Goal: Information Seeking & Learning: Learn about a topic

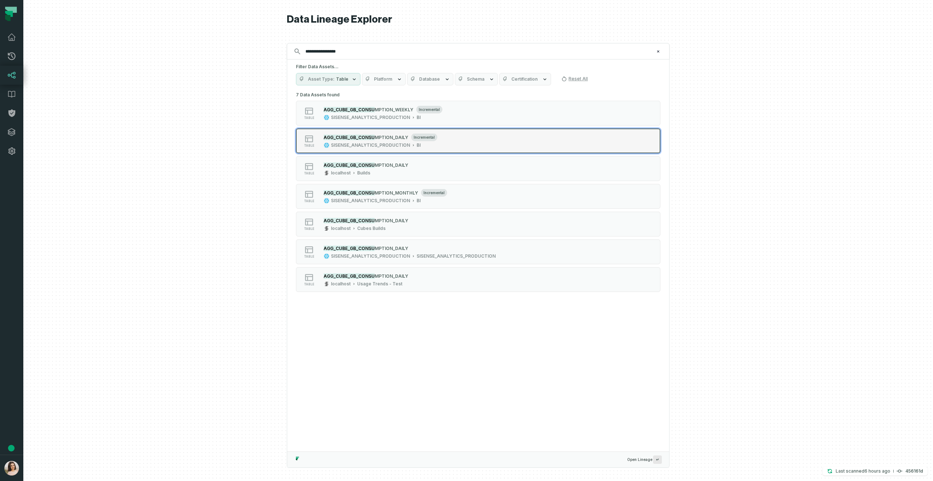
type input "**********"
click at [390, 136] on span "MPTION_DAILY" at bounding box center [392, 137] width 34 height 5
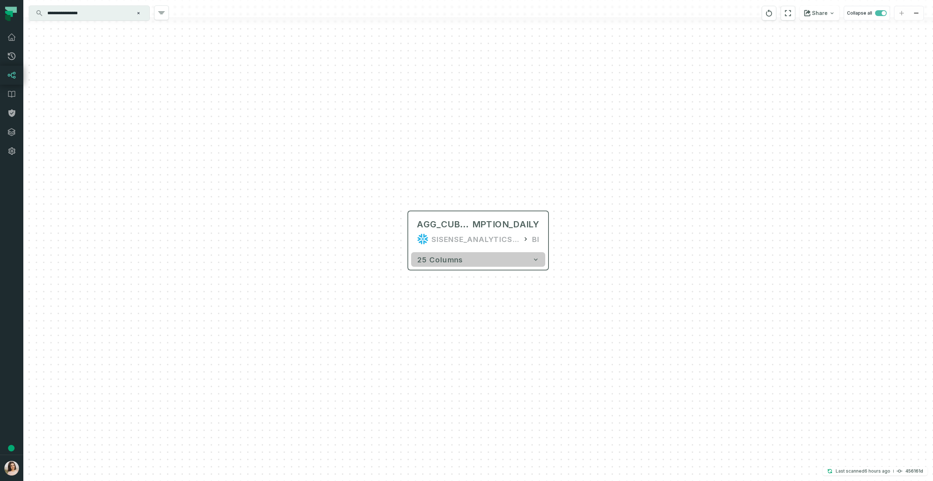
click at [538, 260] on icon "button" at bounding box center [535, 259] width 7 height 7
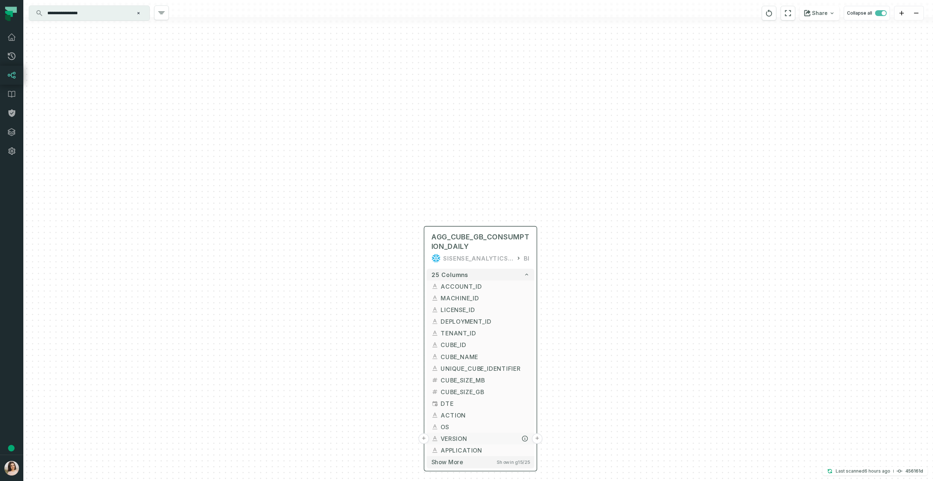
click at [537, 439] on button "+" at bounding box center [537, 438] width 11 height 11
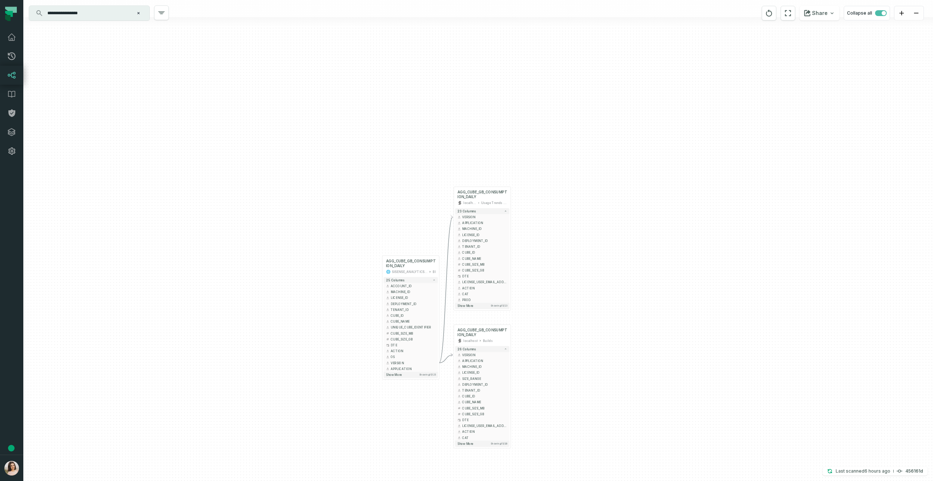
drag, startPoint x: 636, startPoint y: 337, endPoint x: 593, endPoint y: 270, distance: 79.2
click at [593, 270] on div "+ AGG_CUBE_GB_CONSUMPTION_DAILY localhost Usage Trends - Test + 23 columns - VE…" at bounding box center [478, 240] width 910 height 481
click at [440, 339] on button "+" at bounding box center [439, 338] width 5 height 5
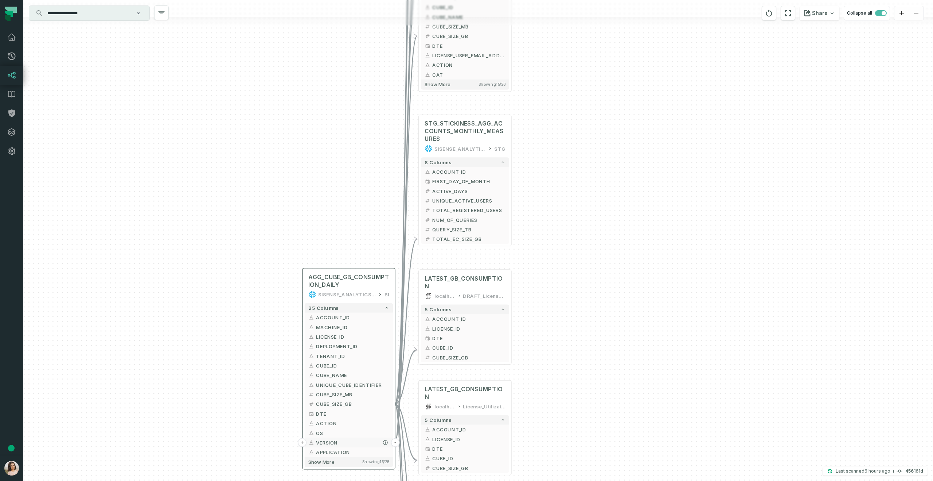
click at [394, 441] on button "-" at bounding box center [395, 442] width 9 height 9
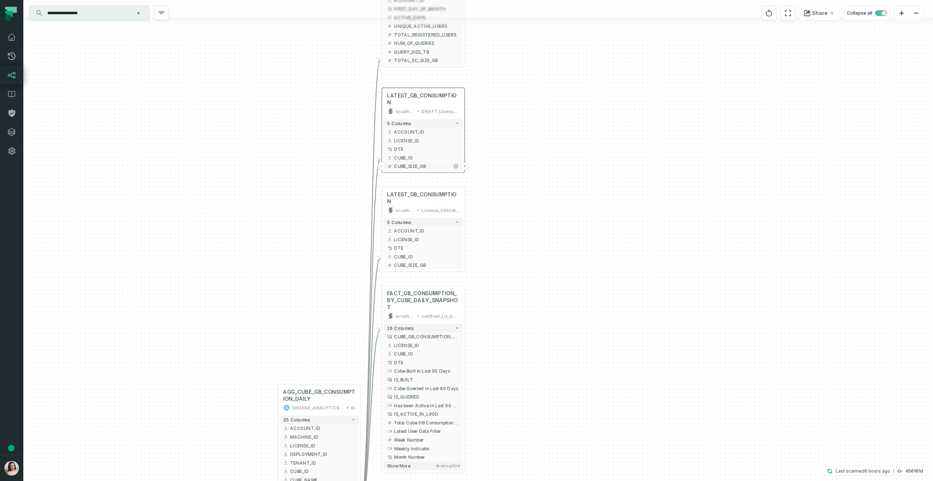
click at [466, 162] on button "+" at bounding box center [465, 166] width 8 height 8
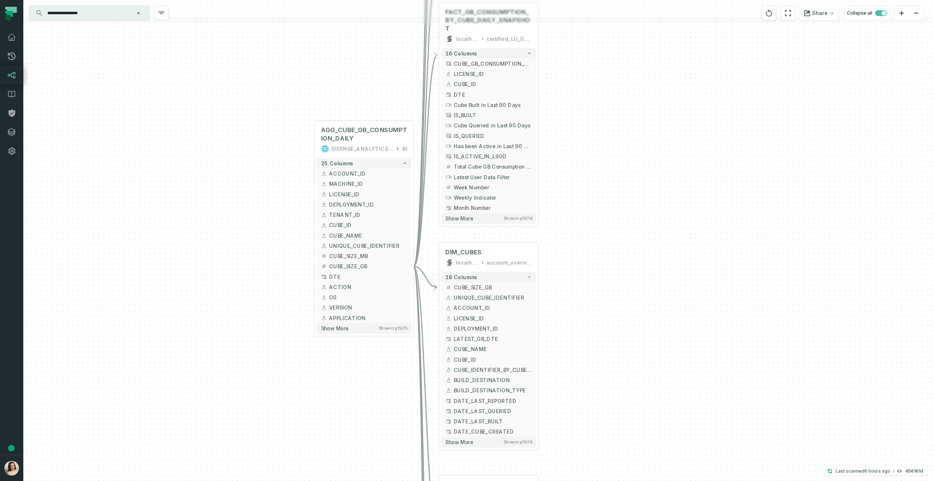
drag, startPoint x: 634, startPoint y: 414, endPoint x: 597, endPoint y: 202, distance: 215.1
click at [598, 202] on div "+ _drill_LU Metrics (1) (1) (1) SISENSE 55 columns - Cube Size (GBs) @ Cube Dat…" at bounding box center [478, 240] width 910 height 481
click at [416, 264] on button "-" at bounding box center [413, 265] width 9 height 9
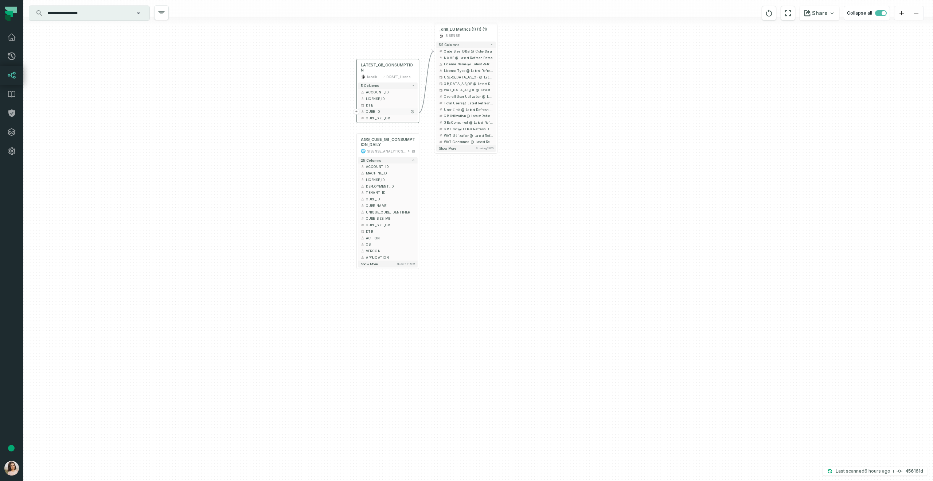
click at [407, 109] on span "CUBE_ID" at bounding box center [390, 111] width 49 height 5
click at [402, 47] on icon "button" at bounding box center [402, 46] width 9 height 9
click at [478, 38] on div "_drill_LU Metrics (1) (1) (1) SISENSE" at bounding box center [465, 33] width 59 height 16
drag, startPoint x: 560, startPoint y: 133, endPoint x: 560, endPoint y: 143, distance: 9.8
click at [560, 143] on div "+ _drill_LU Metrics (1) (1) (1) SISENSE 55 columns + Cube Size (GBs) @ Cube Dat…" at bounding box center [478, 240] width 910 height 481
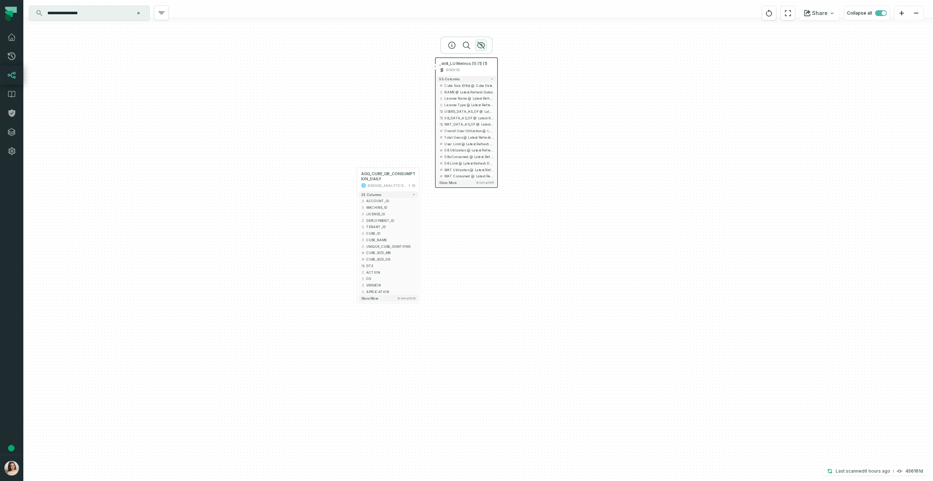
click at [483, 46] on icon "button" at bounding box center [481, 45] width 9 height 9
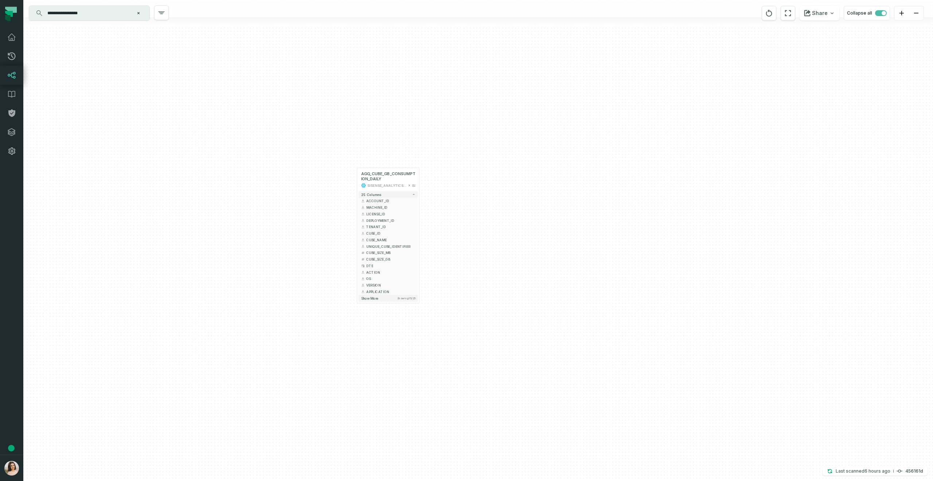
click at [120, 12] on input "**********" at bounding box center [88, 13] width 91 height 12
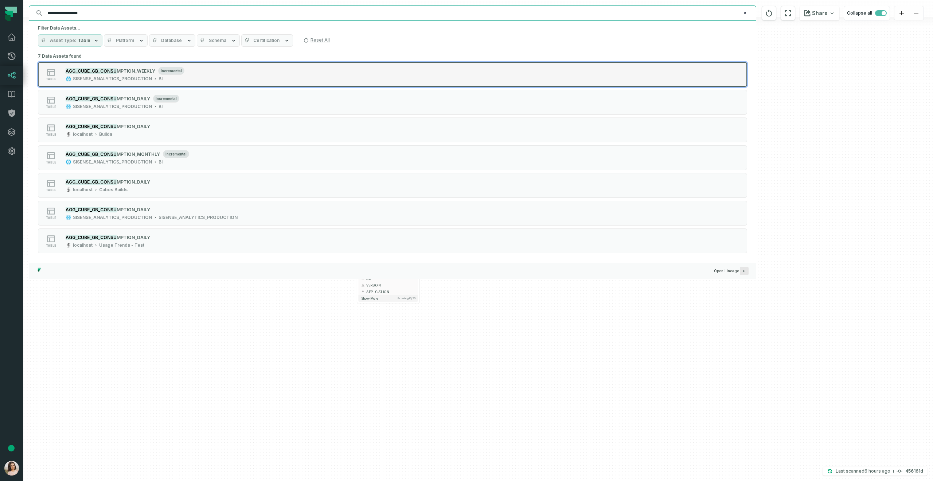
click at [121, 75] on div "AGG_CUBE_GB_CONSU MPTION_WEEKLY incremental SISENSE_ANALYTICS_PRODUCTION BI" at bounding box center [125, 74] width 125 height 15
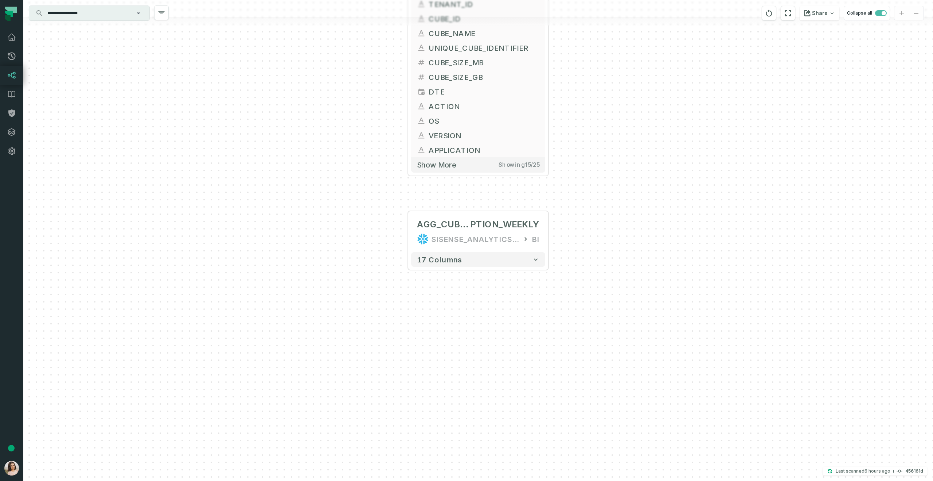
click at [105, 14] on input "**********" at bounding box center [88, 13] width 91 height 12
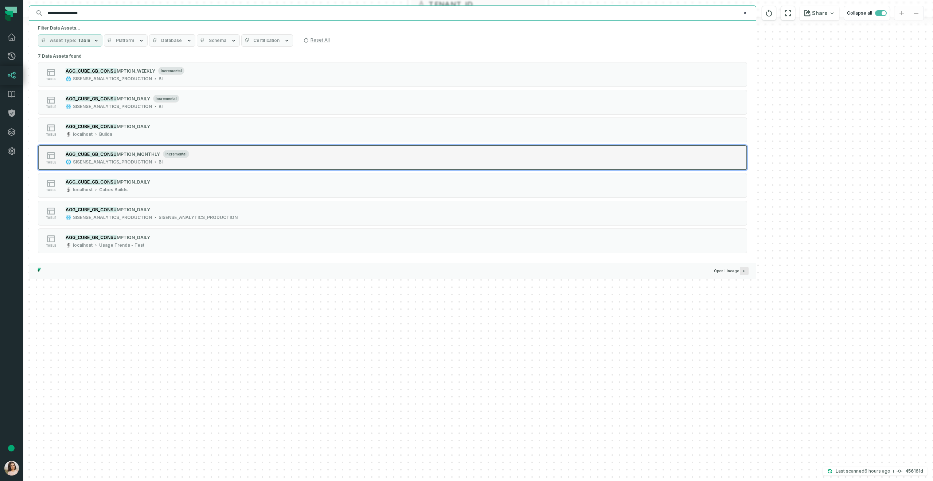
click at [153, 161] on icon "Suggestions" at bounding box center [155, 162] width 4 height 4
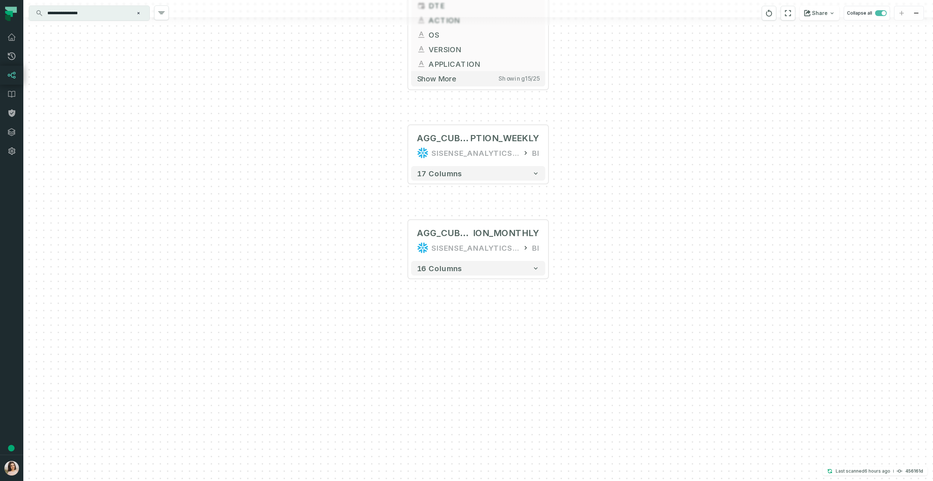
click at [109, 19] on input "**********" at bounding box center [88, 13] width 91 height 12
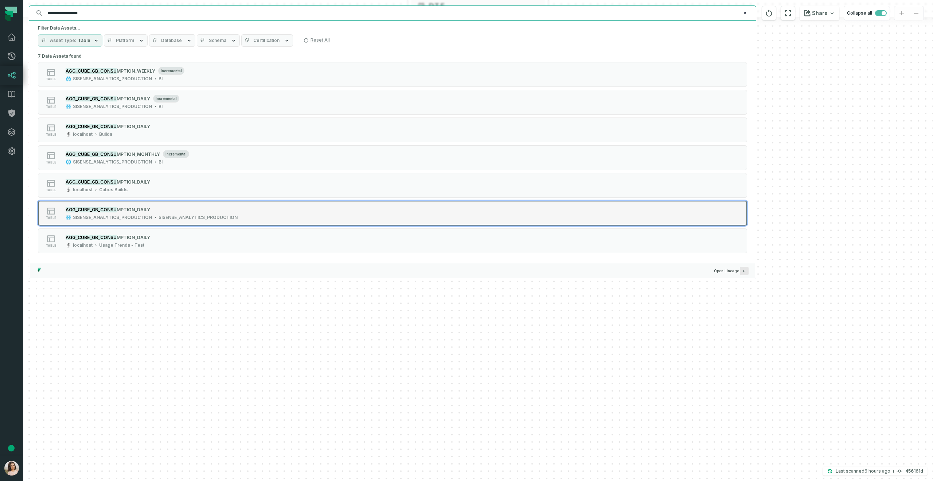
click at [192, 218] on div "SISENSE_ANALYTICS_PRODUCTION" at bounding box center [198, 217] width 79 height 6
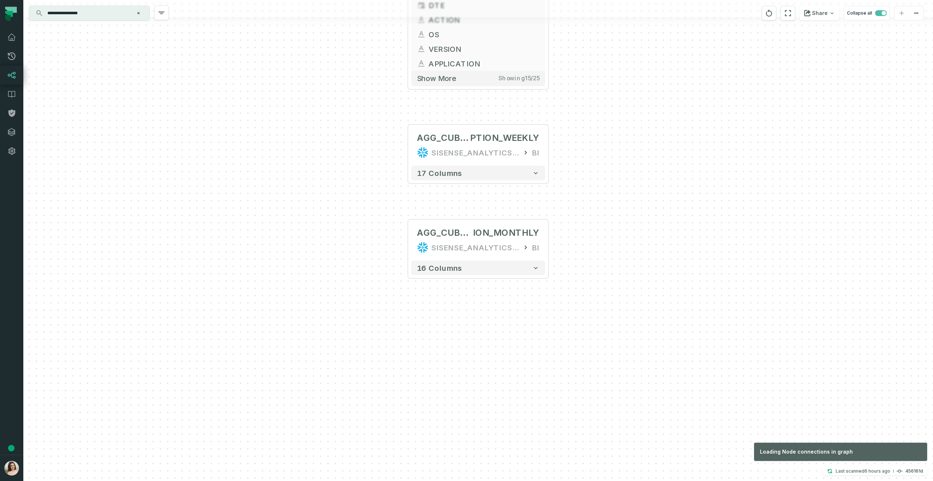
click at [417, 391] on div "+ AGG_CUBE_GB_CONSUMPTION_DAILY SISENSE_ANALYTICS_PRODUCTION BI + 25 columns + …" at bounding box center [478, 240] width 910 height 481
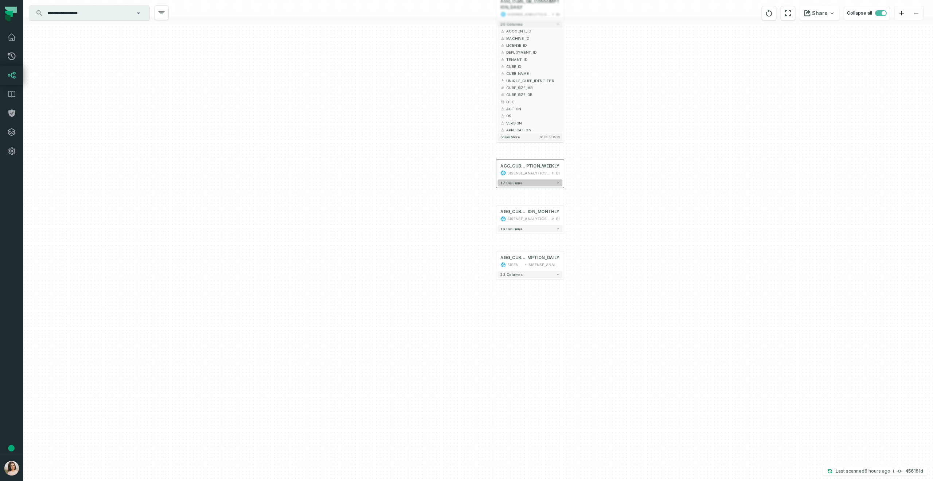
click at [559, 184] on icon "button" at bounding box center [558, 183] width 4 height 4
click at [542, 280] on span "VERSION" at bounding box center [533, 279] width 54 height 5
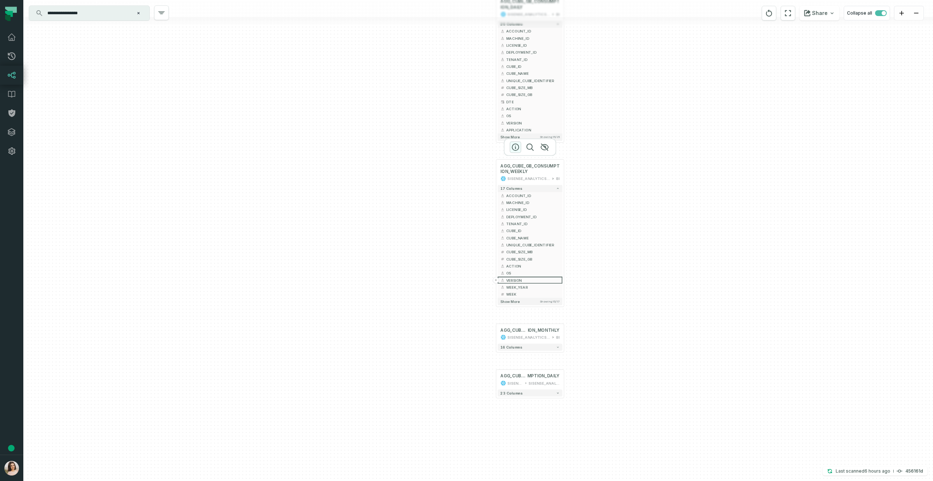
click at [514, 147] on icon "button" at bounding box center [515, 147] width 9 height 9
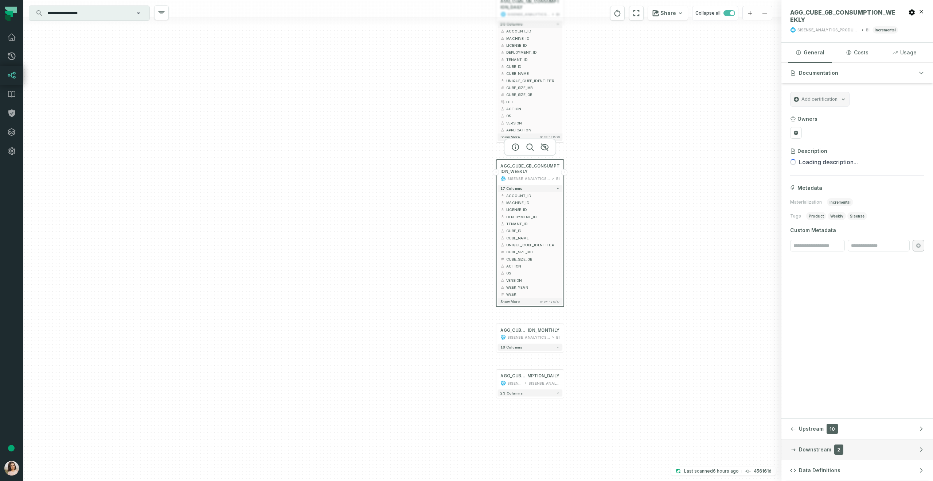
click at [800, 449] on span "Downstream" at bounding box center [815, 449] width 32 height 7
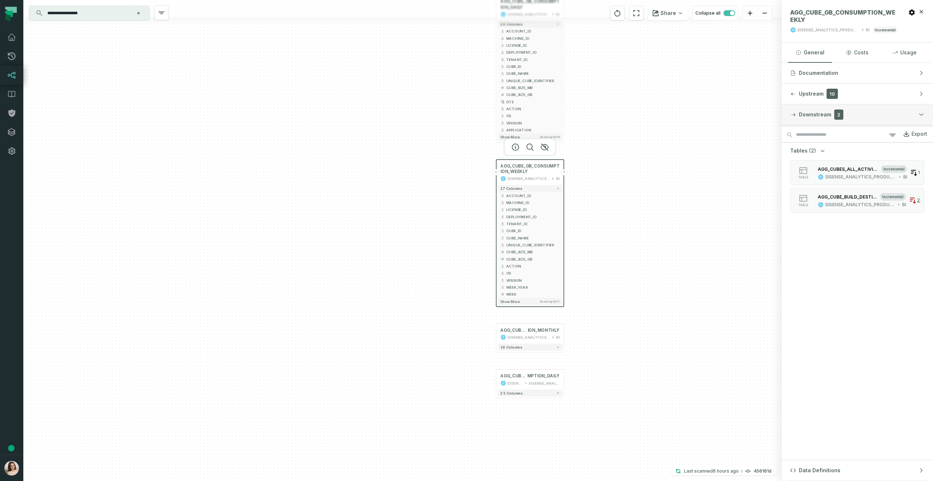
click at [820, 115] on span "Downstream" at bounding box center [815, 114] width 32 height 7
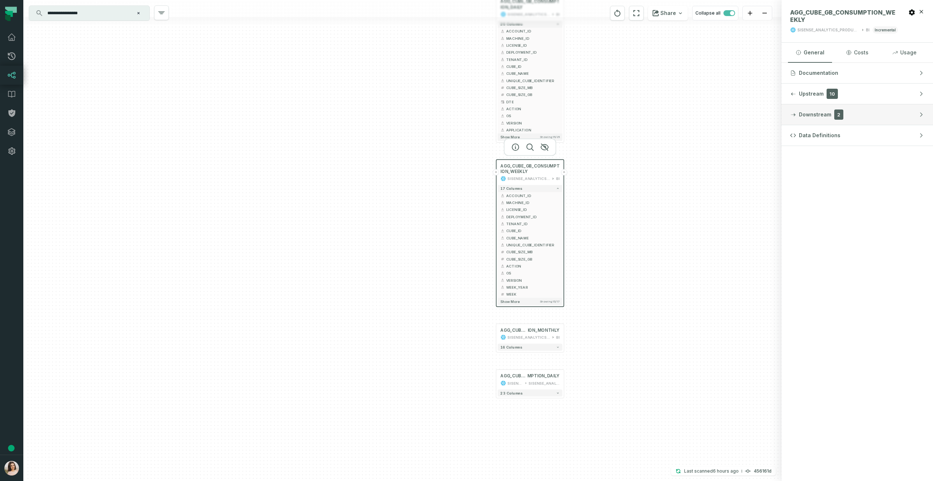
click at [820, 115] on span "Downstream" at bounding box center [815, 114] width 32 height 7
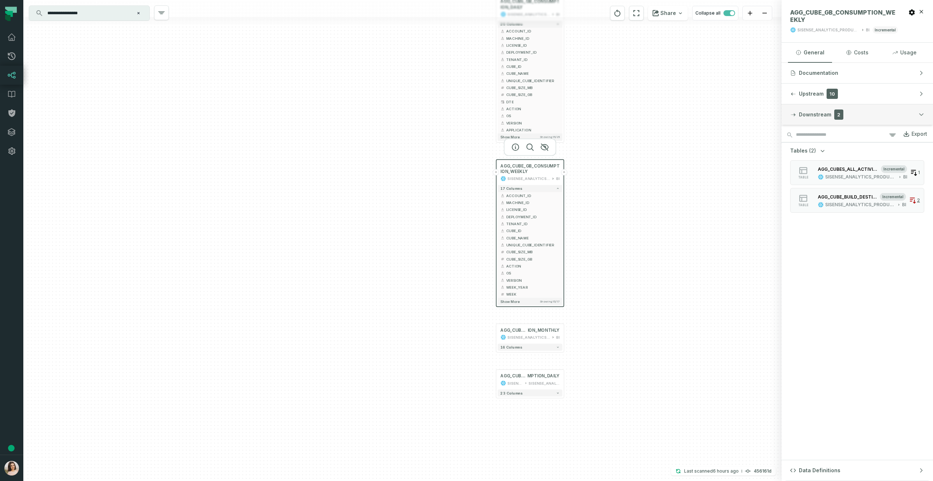
click at [826, 116] on span "Downstream" at bounding box center [815, 114] width 32 height 7
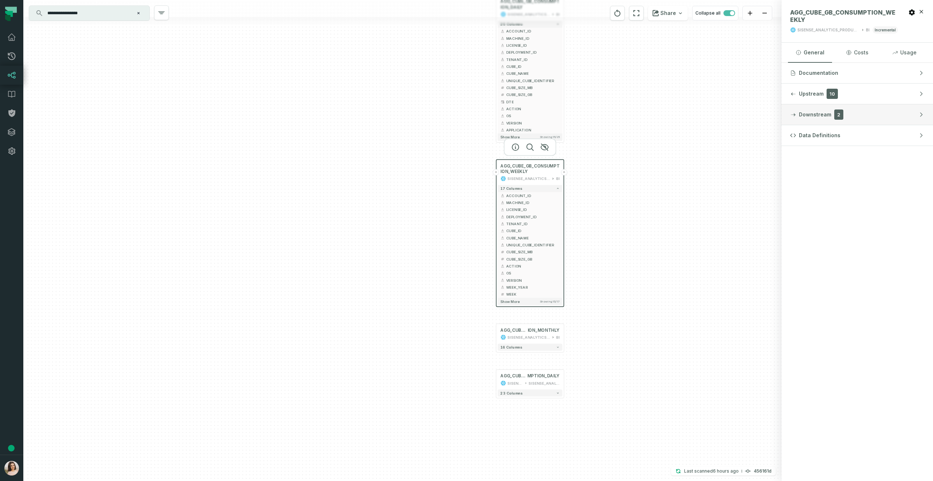
click at [826, 116] on span "Downstream" at bounding box center [815, 114] width 32 height 7
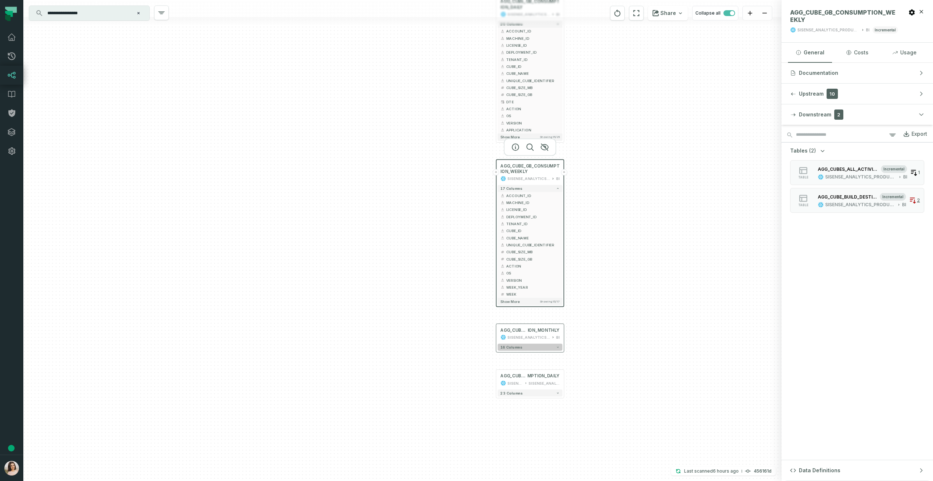
click at [556, 347] on button "16 columns" at bounding box center [530, 346] width 65 height 7
click at [518, 311] on icon "button" at bounding box center [515, 311] width 9 height 9
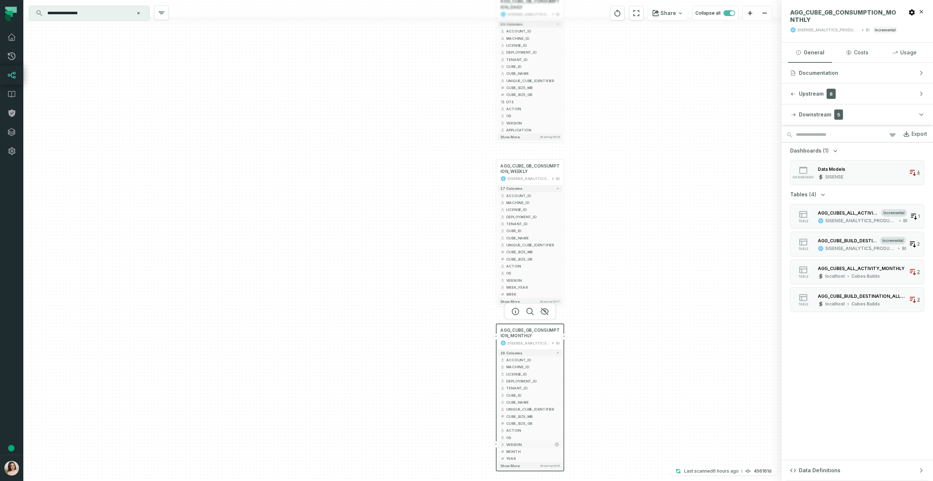
click at [538, 442] on span "VERSION" at bounding box center [533, 444] width 54 height 5
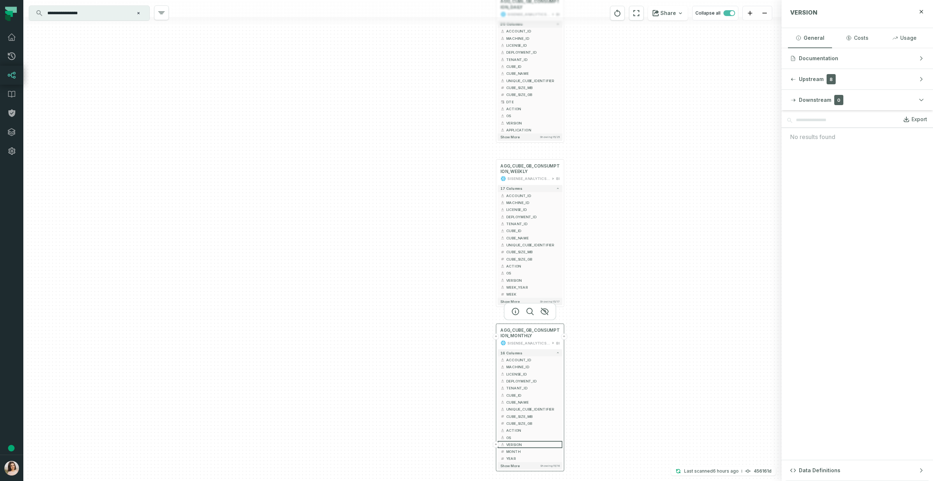
click at [564, 336] on button "+" at bounding box center [564, 336] width 6 height 6
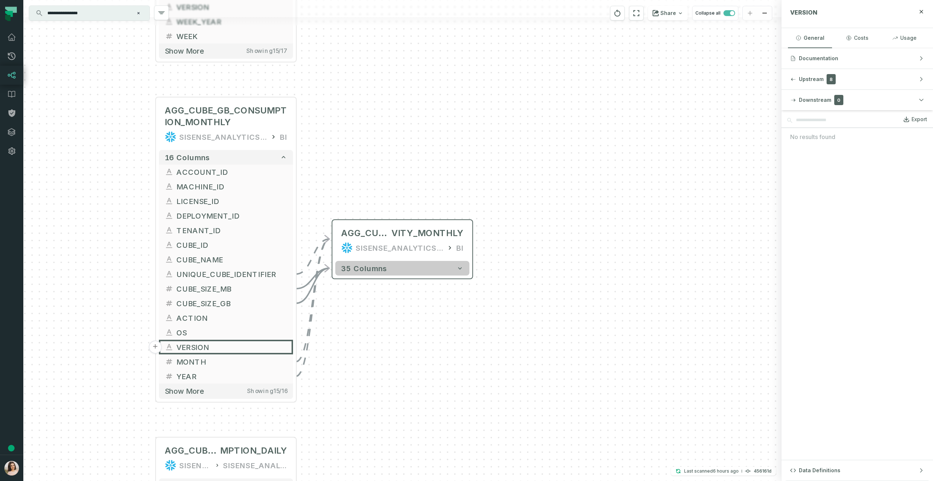
click at [436, 269] on button "35 columns" at bounding box center [402, 268] width 134 height 15
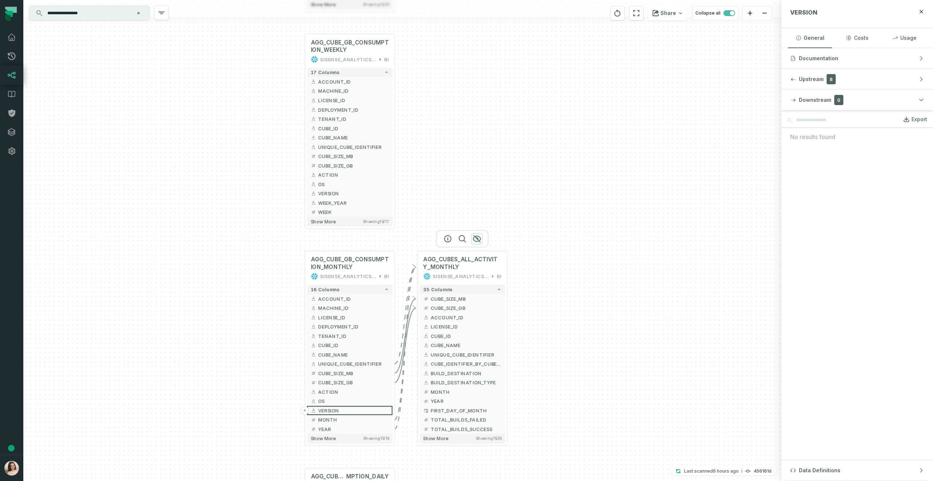
click at [476, 237] on icon "button" at bounding box center [477, 238] width 7 height 7
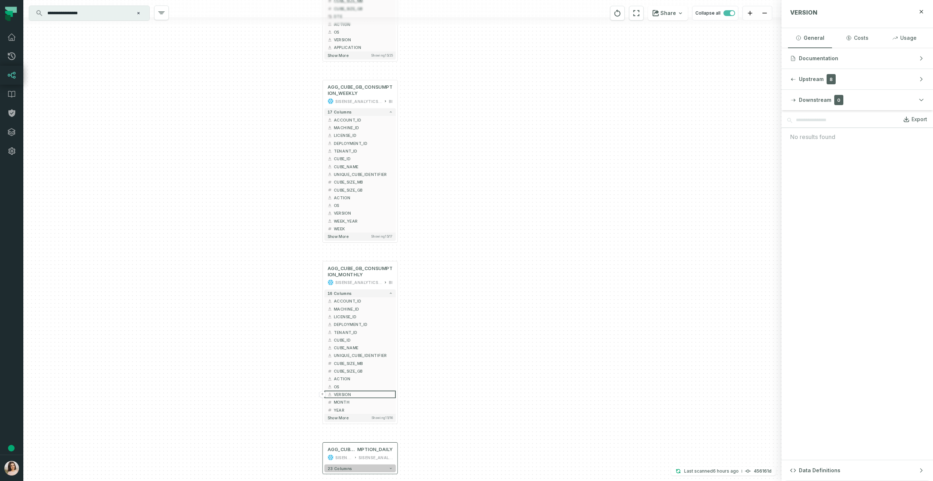
click at [366, 468] on button "23 columns" at bounding box center [359, 468] width 71 height 8
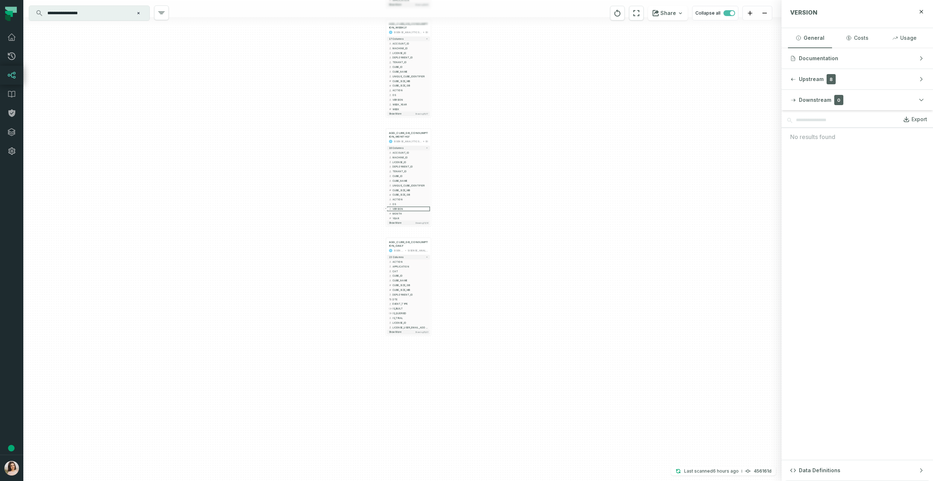
drag, startPoint x: 445, startPoint y: 384, endPoint x: 460, endPoint y: 202, distance: 182.6
click at [460, 202] on div "+ AGG_CUBE_GB_CONSUMPTION_DAILY SISENSE_ANALYTICS_PRODUCTION BI + 25 columns + …" at bounding box center [402, 240] width 758 height 481
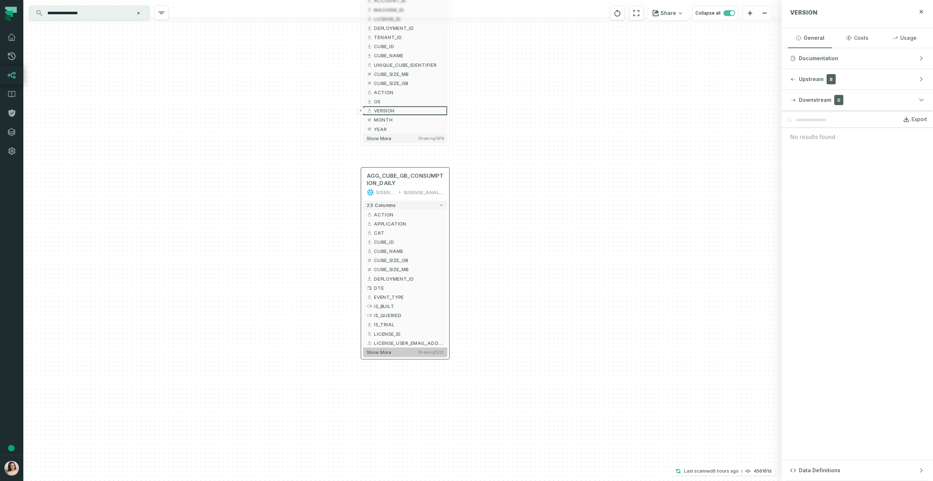
click at [400, 351] on button "Show more Showing 15 / 23" at bounding box center [405, 351] width 84 height 9
click at [451, 416] on button "+" at bounding box center [450, 416] width 8 height 8
